Goal: Check status: Check status

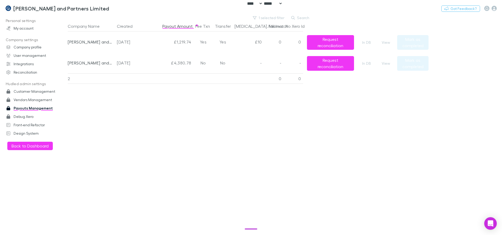
select select "****"
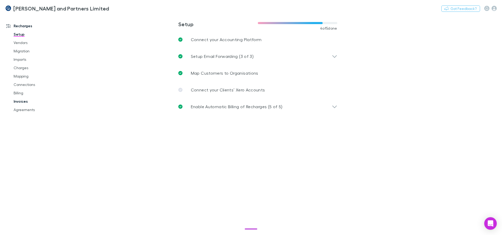
click at [18, 98] on link "Invoices" at bounding box center [39, 101] width 62 height 8
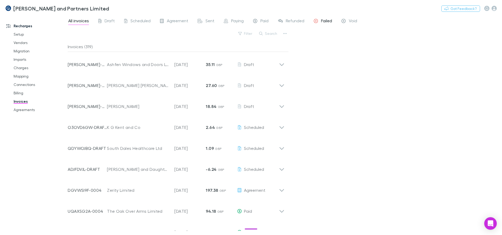
click at [328, 22] on span "Failed" at bounding box center [326, 21] width 11 height 7
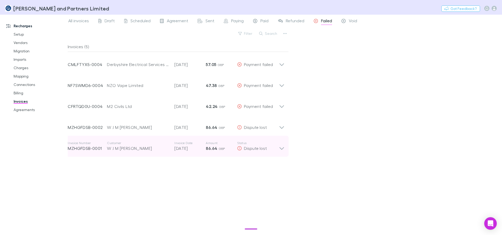
click at [114, 147] on div "W J M [PERSON_NAME]" at bounding box center [138, 148] width 62 height 6
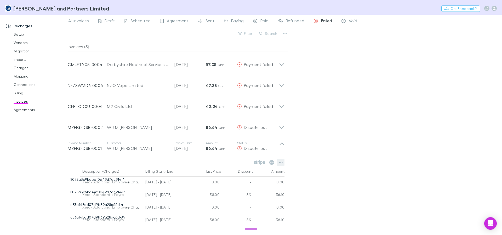
click at [283, 160] on button "button" at bounding box center [280, 162] width 7 height 7
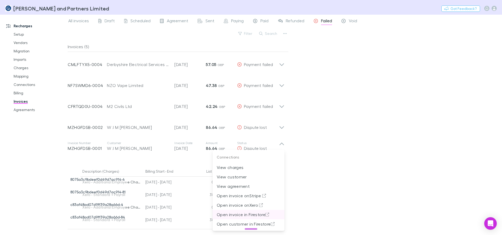
click at [240, 216] on p "Open invoice in Firestore" at bounding box center [249, 214] width 64 height 6
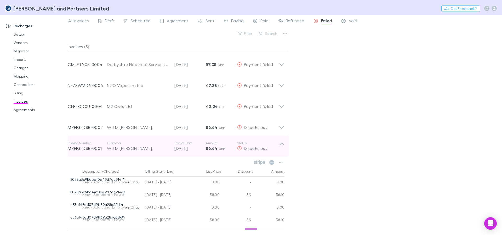
click at [281, 143] on icon at bounding box center [281, 146] width 5 height 10
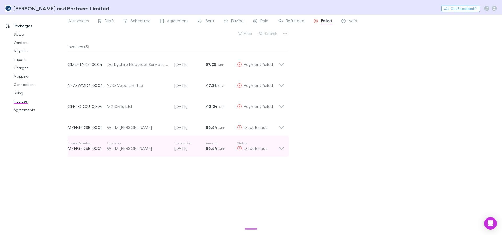
click at [280, 144] on icon at bounding box center [281, 146] width 5 height 10
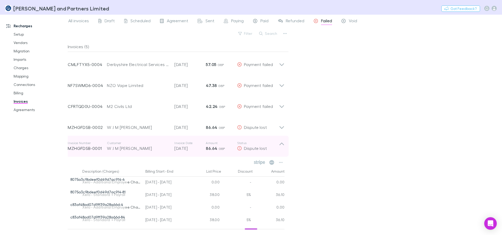
click at [282, 145] on icon at bounding box center [281, 146] width 5 height 10
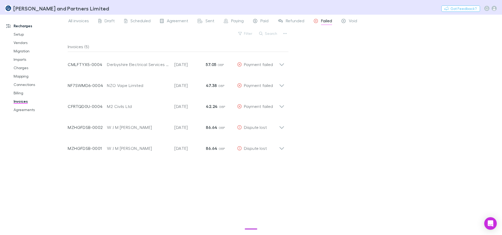
click at [335, 142] on div "All invoices Draft Scheduled Agreement Sent Paying Paid Refunded Failed Void Fi…" at bounding box center [285, 125] width 435 height 220
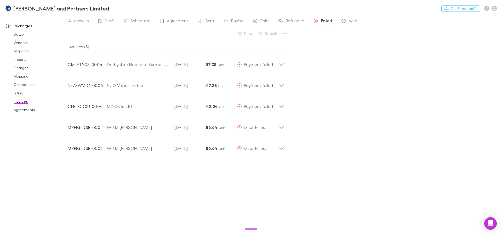
click at [339, 143] on div "All invoices Draft Scheduled Agreement Sent Paying Paid Refunded Failed Void Fi…" at bounding box center [285, 125] width 435 height 220
